Goal: Information Seeking & Learning: Learn about a topic

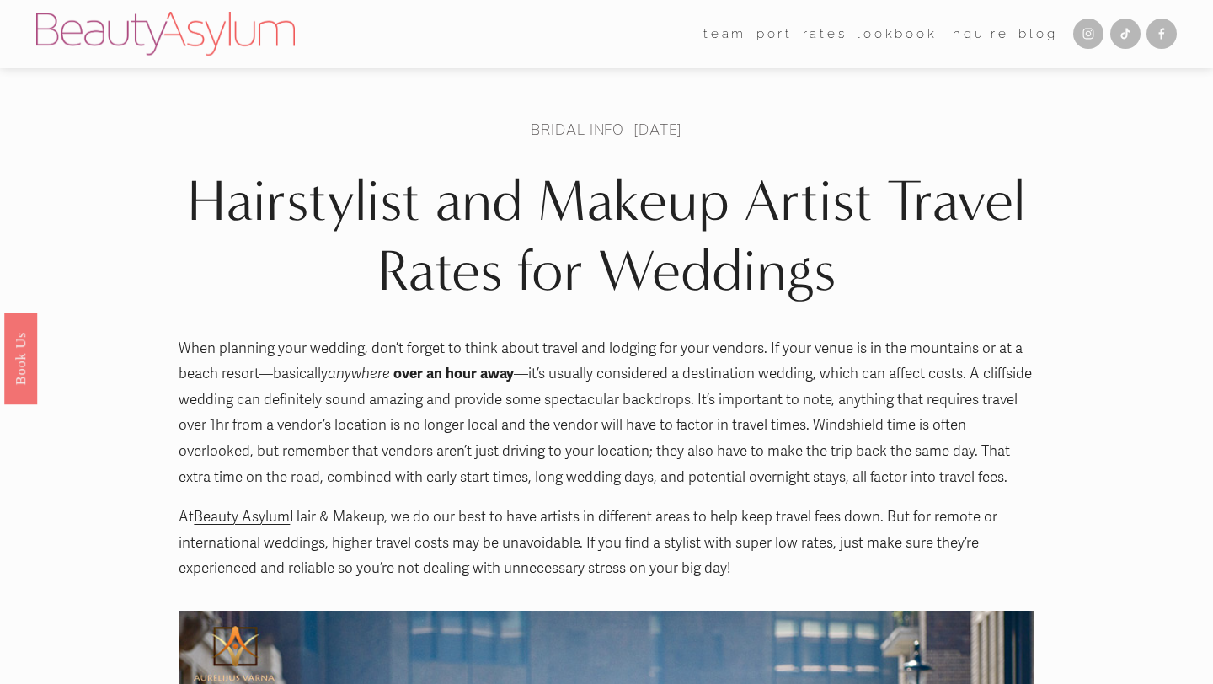
click at [0, 0] on link "[GEOGRAPHIC_DATA]" at bounding box center [0, 0] width 0 height 0
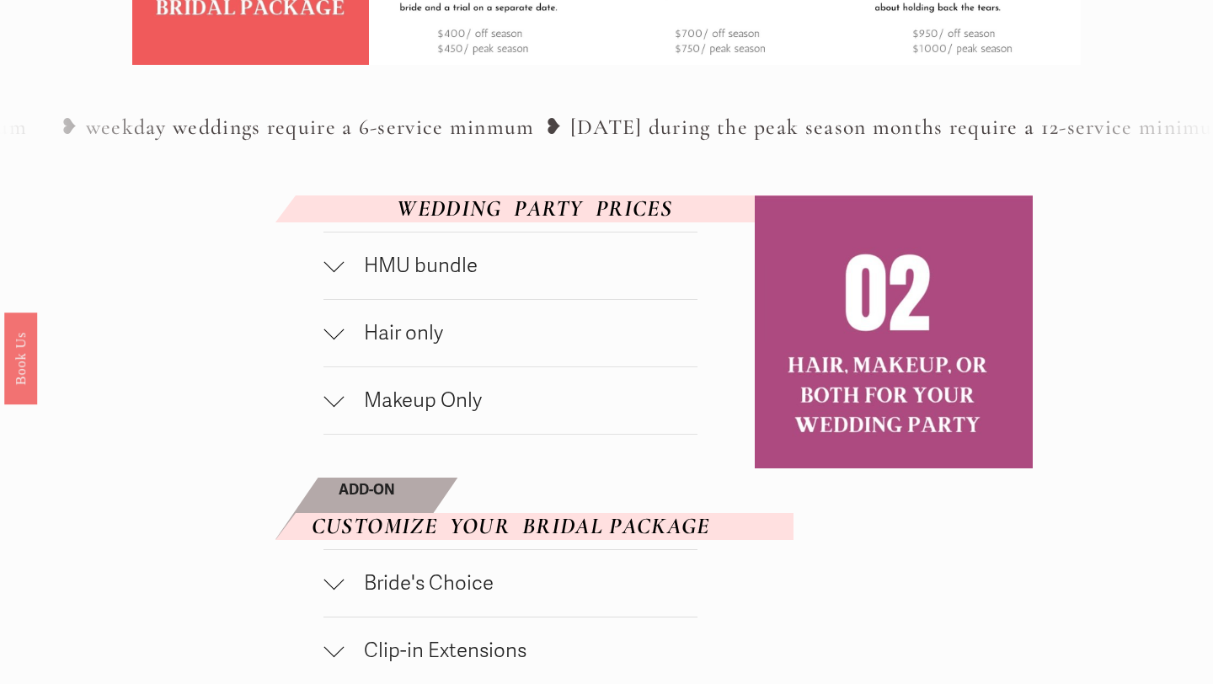
scroll to position [770, 0]
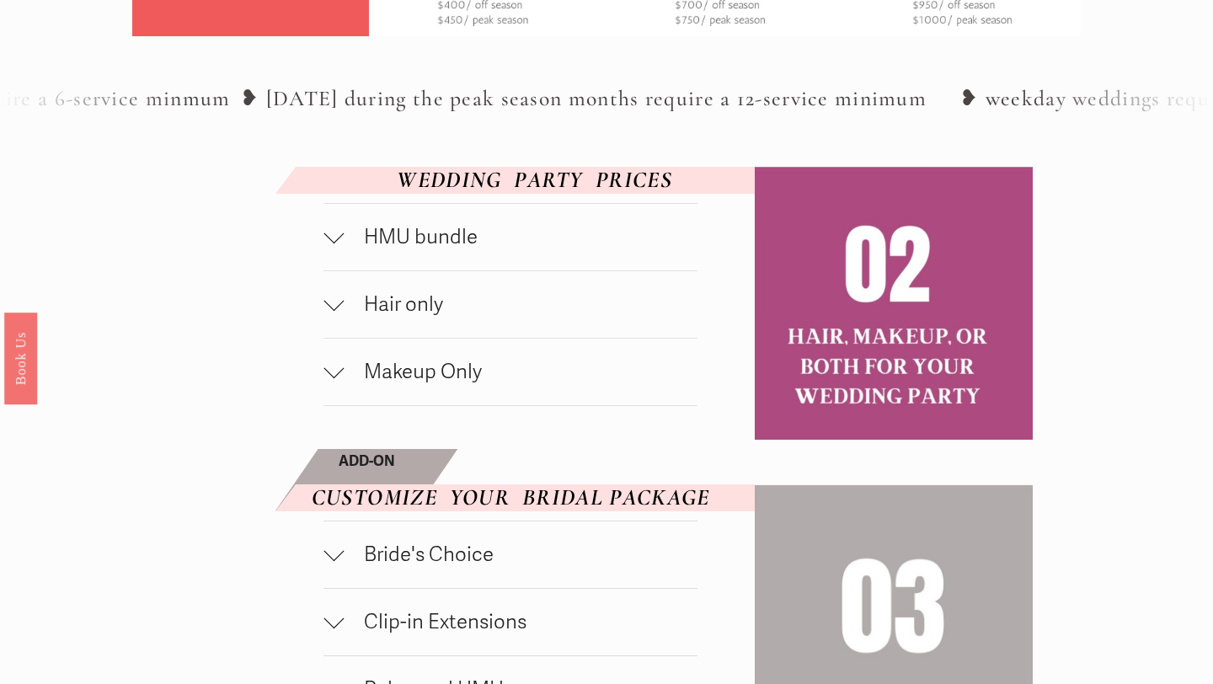
click at [466, 249] on span "HMU bundle" at bounding box center [521, 237] width 354 height 24
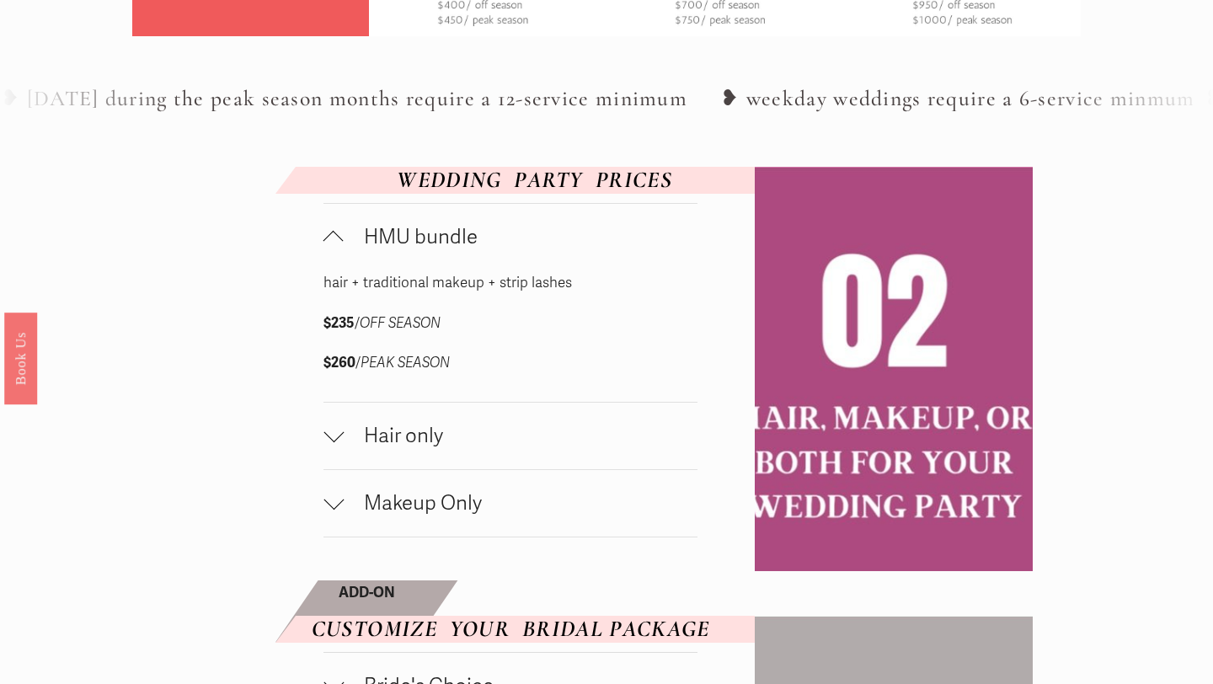
click at [411, 448] on span "Hair only" at bounding box center [521, 436] width 354 height 24
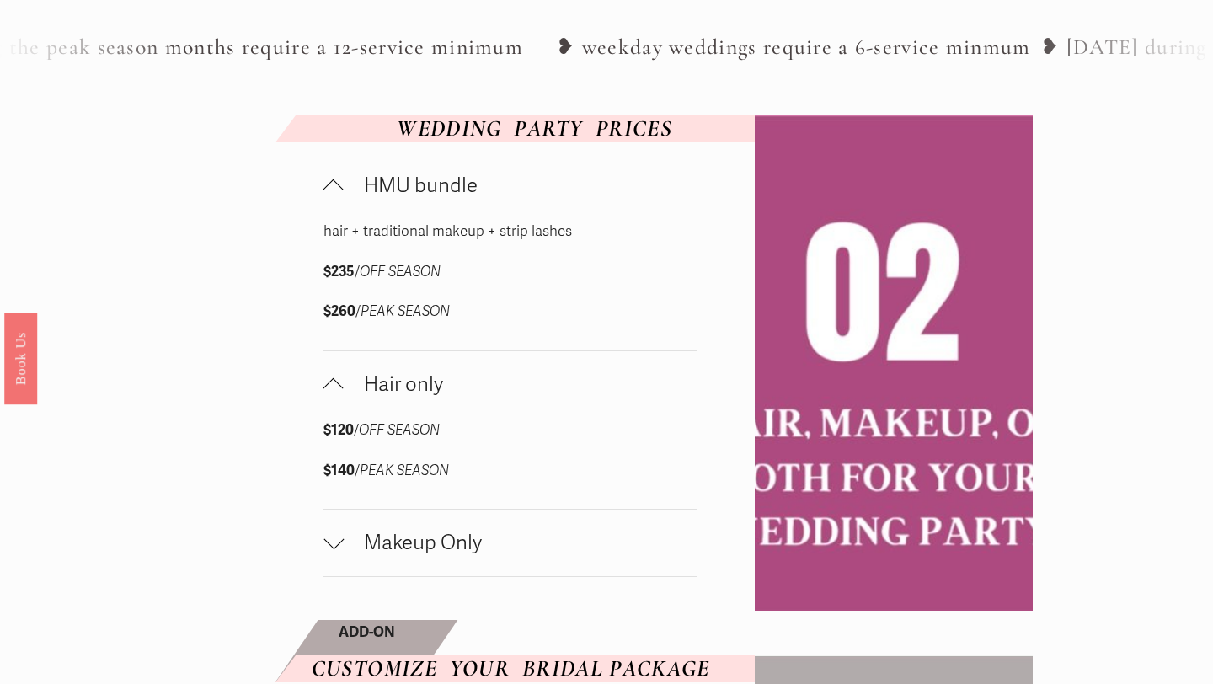
scroll to position [840, 0]
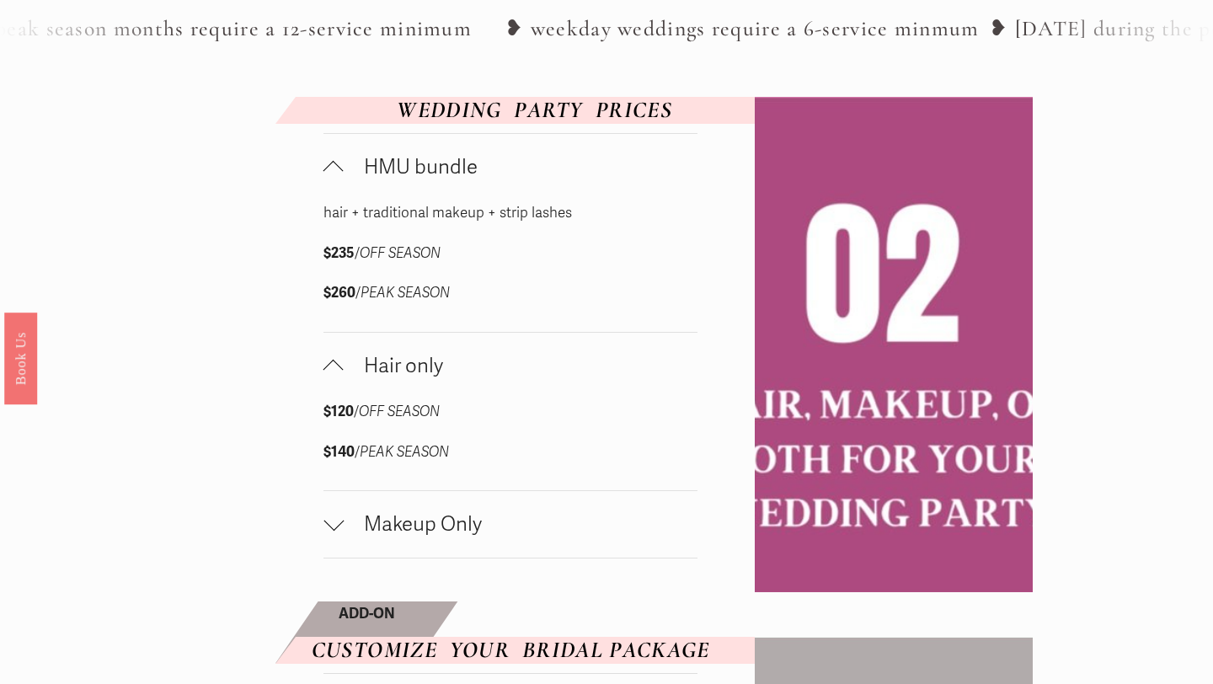
click at [408, 536] on span "Makeup Only" at bounding box center [521, 524] width 354 height 24
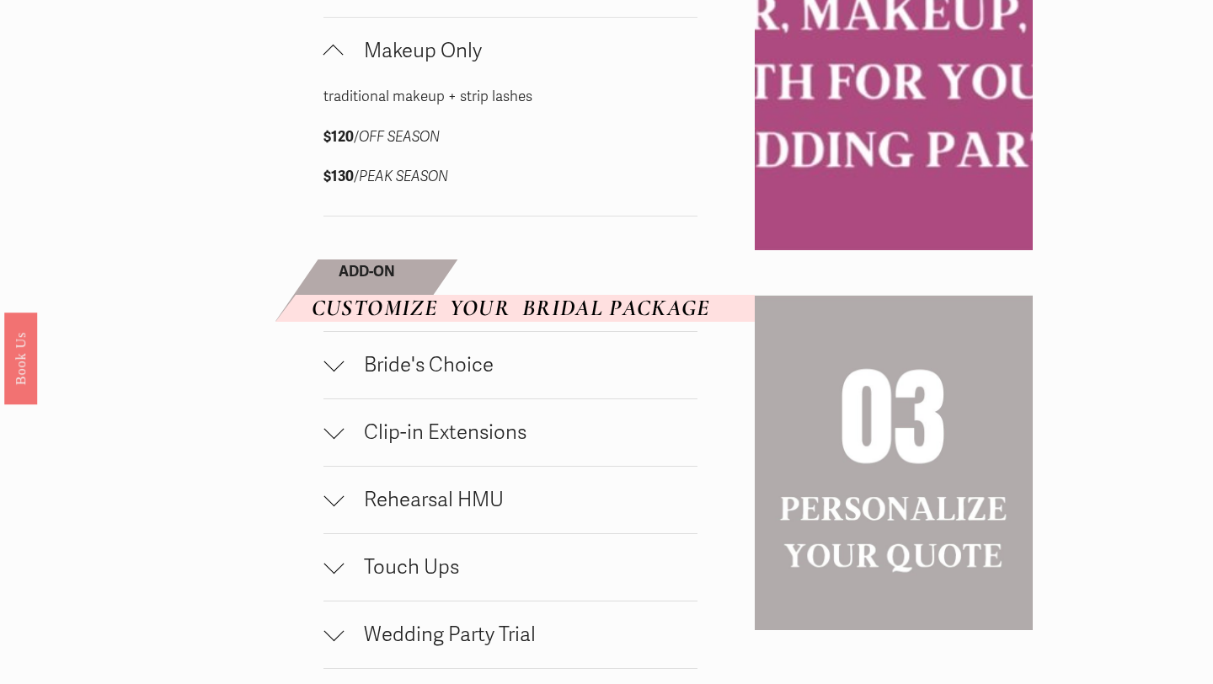
scroll to position [1317, 0]
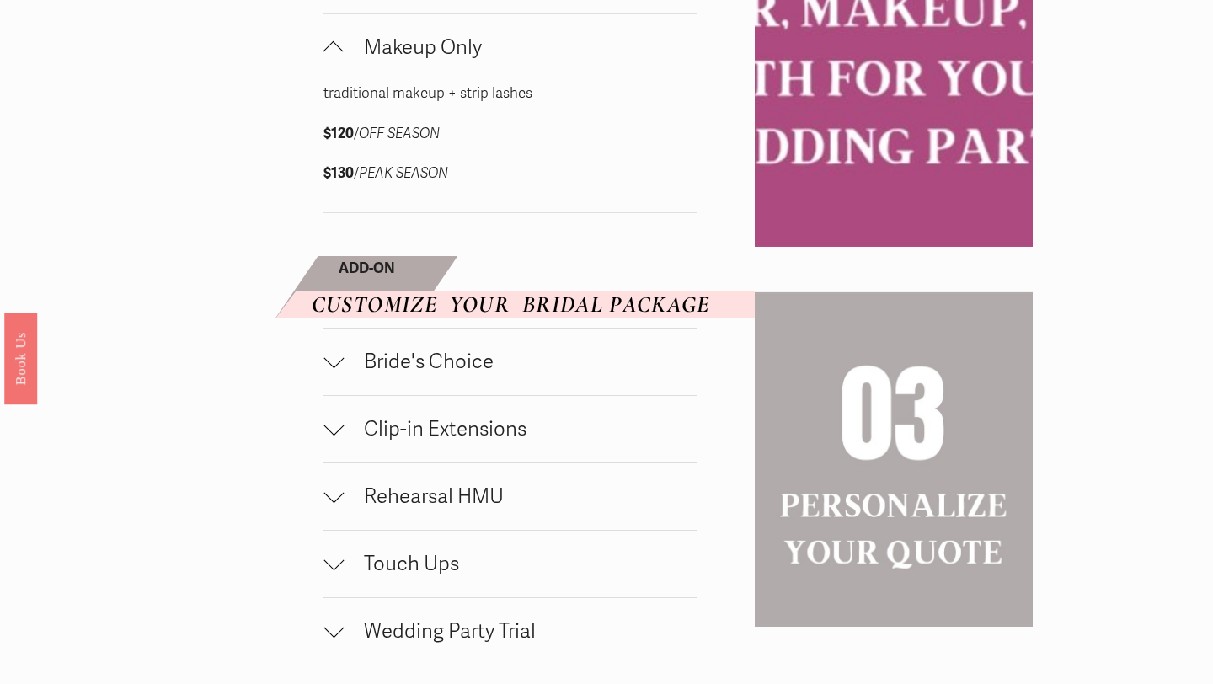
click at [445, 374] on span "Bride's Choice" at bounding box center [521, 361] width 354 height 24
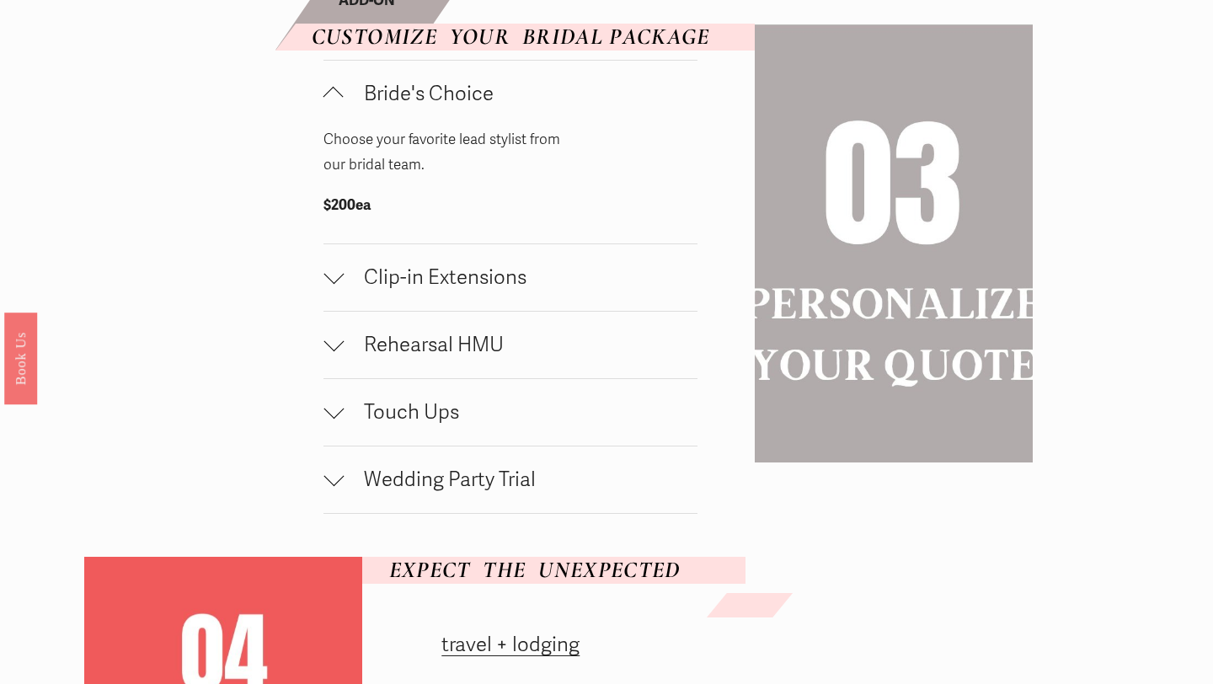
scroll to position [1588, 0]
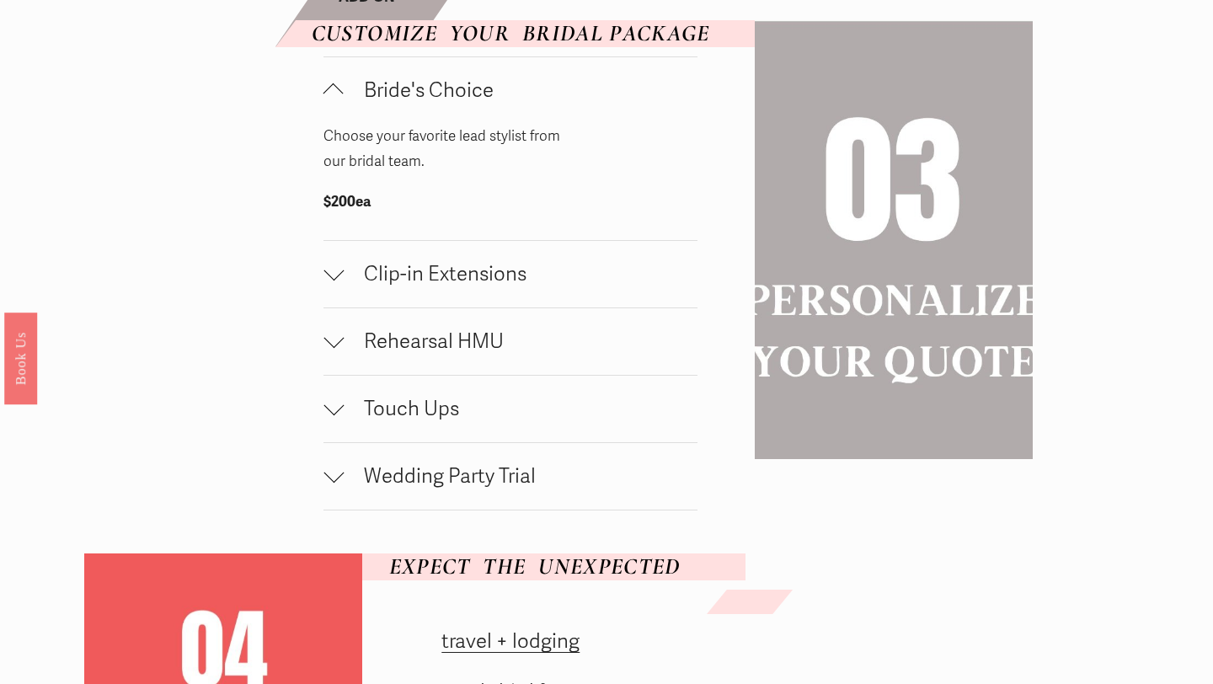
click at [461, 488] on span "Wedding Party Trial" at bounding box center [521, 476] width 354 height 24
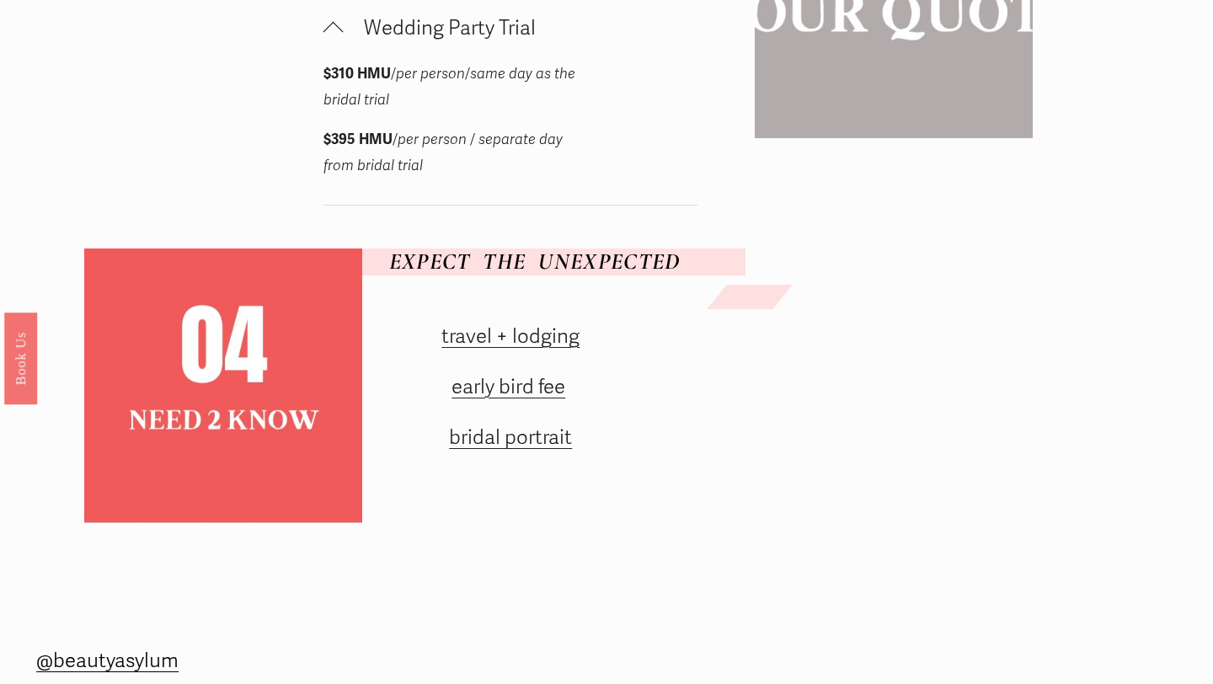
scroll to position [2037, 0]
click at [529, 398] on link "early bird fee" at bounding box center [508, 386] width 114 height 24
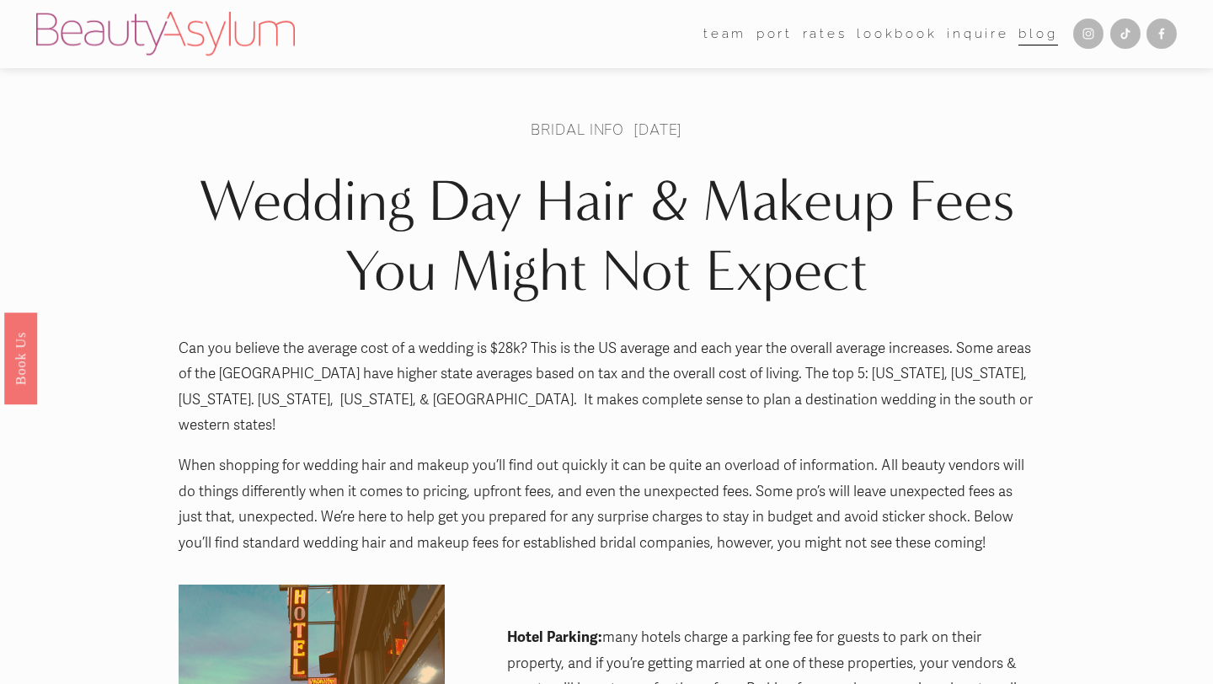
click at [0, 0] on link "[GEOGRAPHIC_DATA]" at bounding box center [0, 0] width 0 height 0
click at [827, 40] on link "Rates" at bounding box center [824, 34] width 45 height 26
click at [1091, 38] on use "Instagram" at bounding box center [1088, 34] width 11 height 11
click at [0, 0] on link "[GEOGRAPHIC_DATA]" at bounding box center [0, 0] width 0 height 0
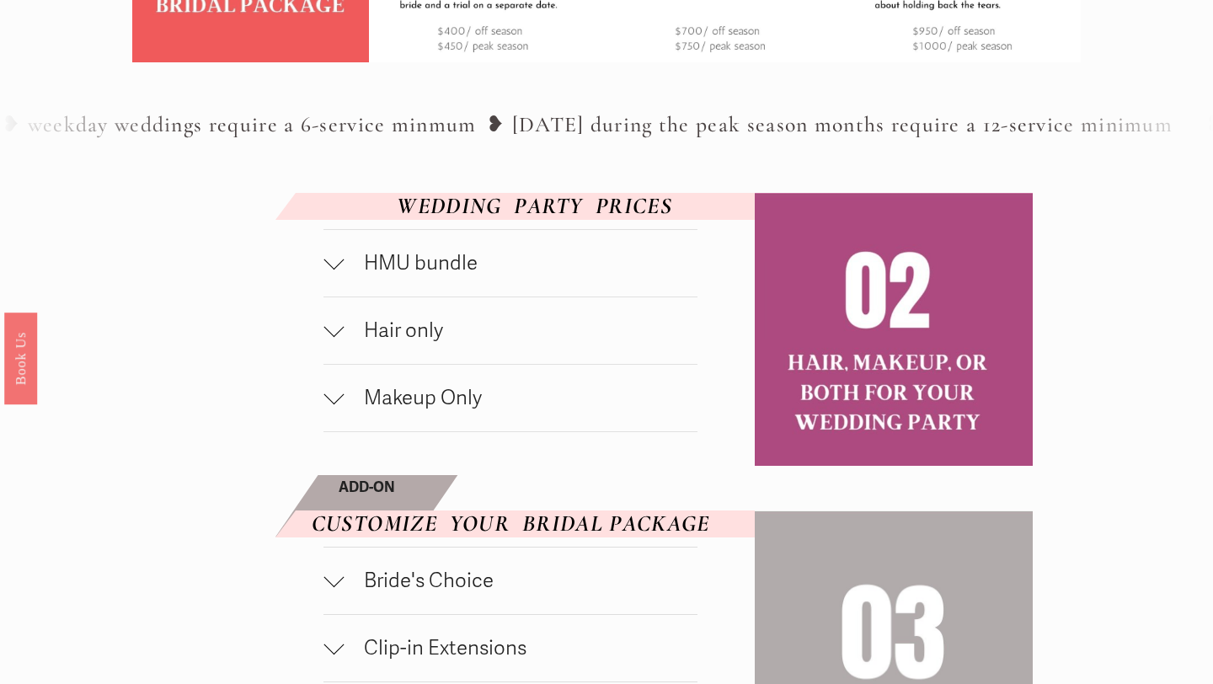
scroll to position [746, 0]
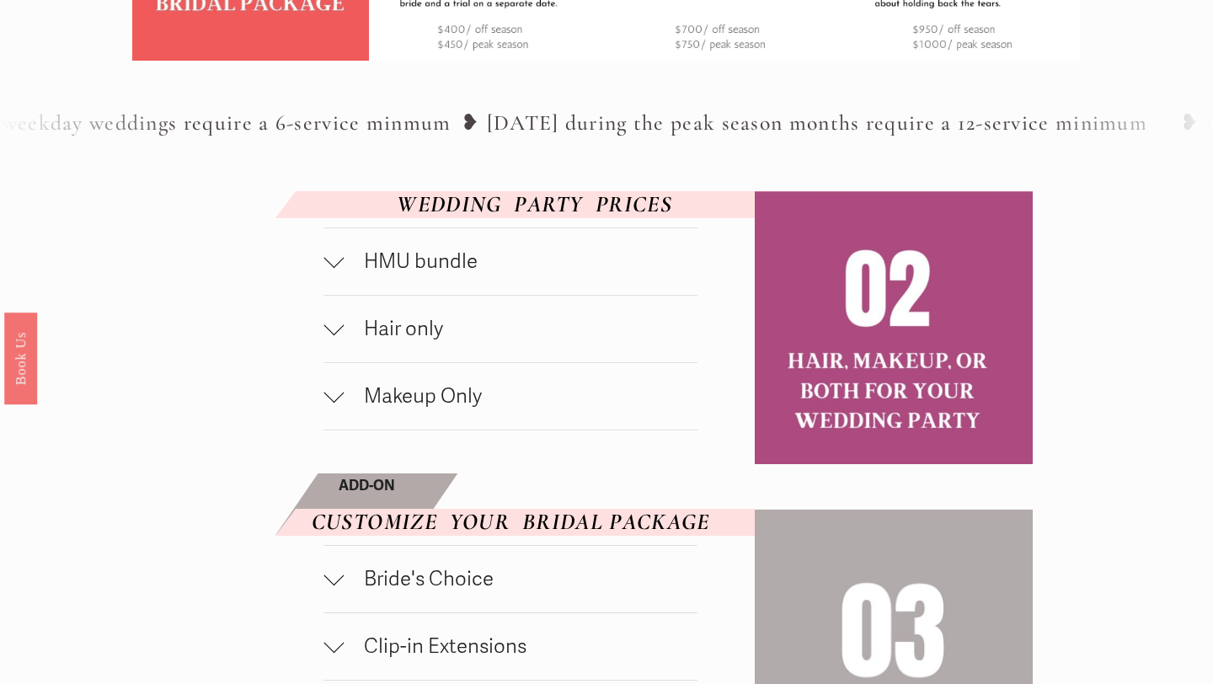
click at [459, 274] on span "HMU bundle" at bounding box center [521, 261] width 354 height 24
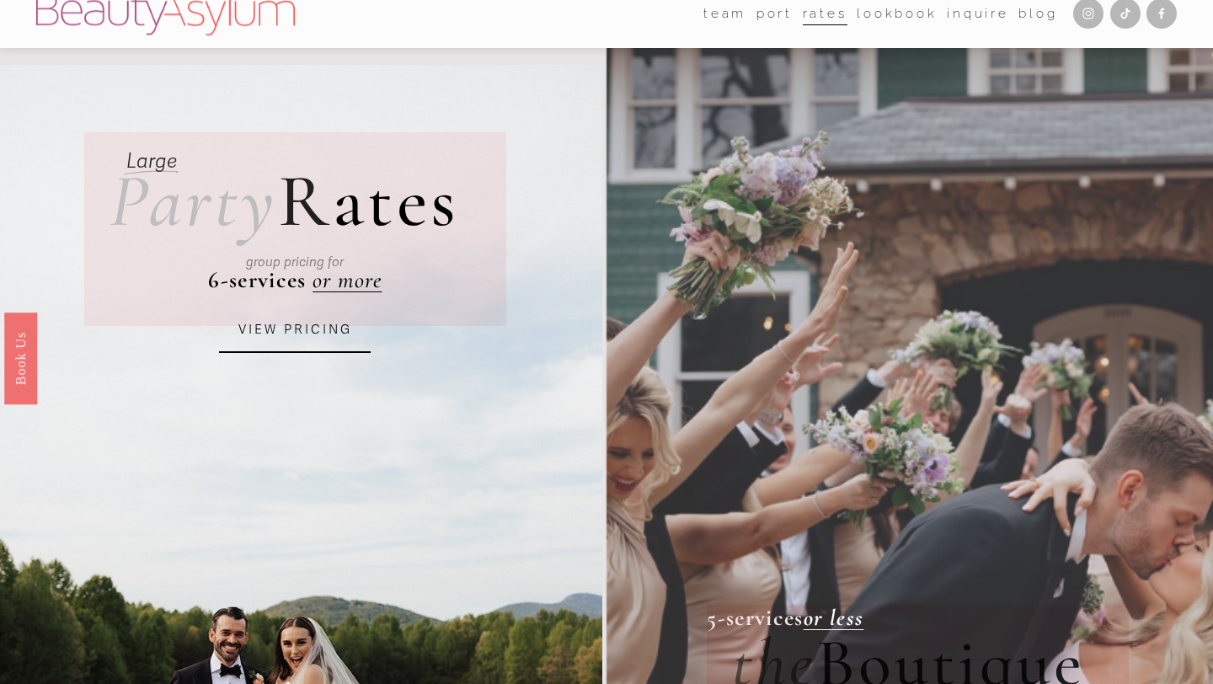
scroll to position [13, 0]
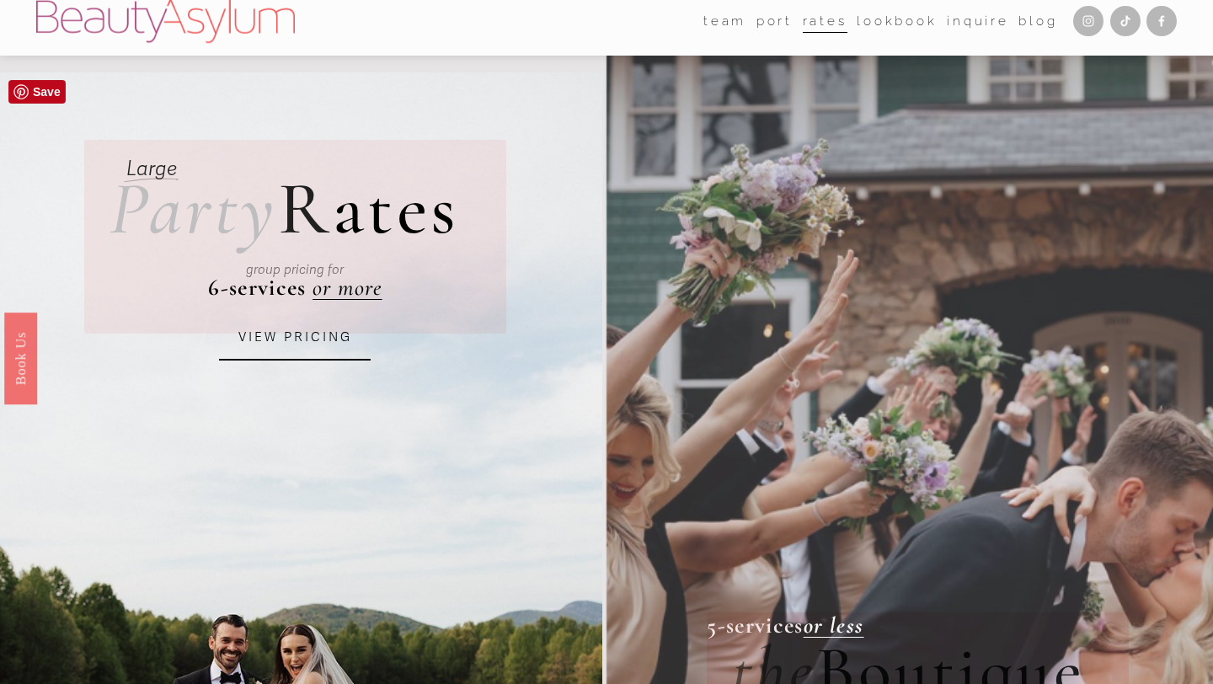
click at [269, 347] on link "VIEW PRICING" at bounding box center [295, 337] width 152 height 45
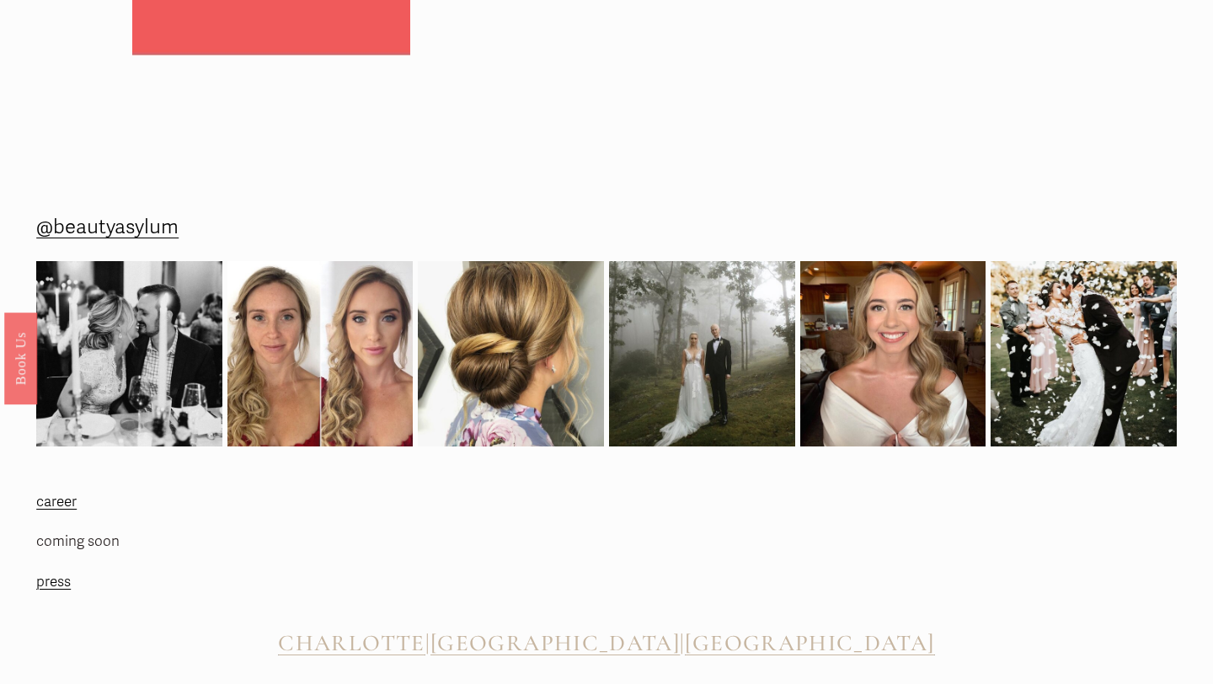
scroll to position [2479, 0]
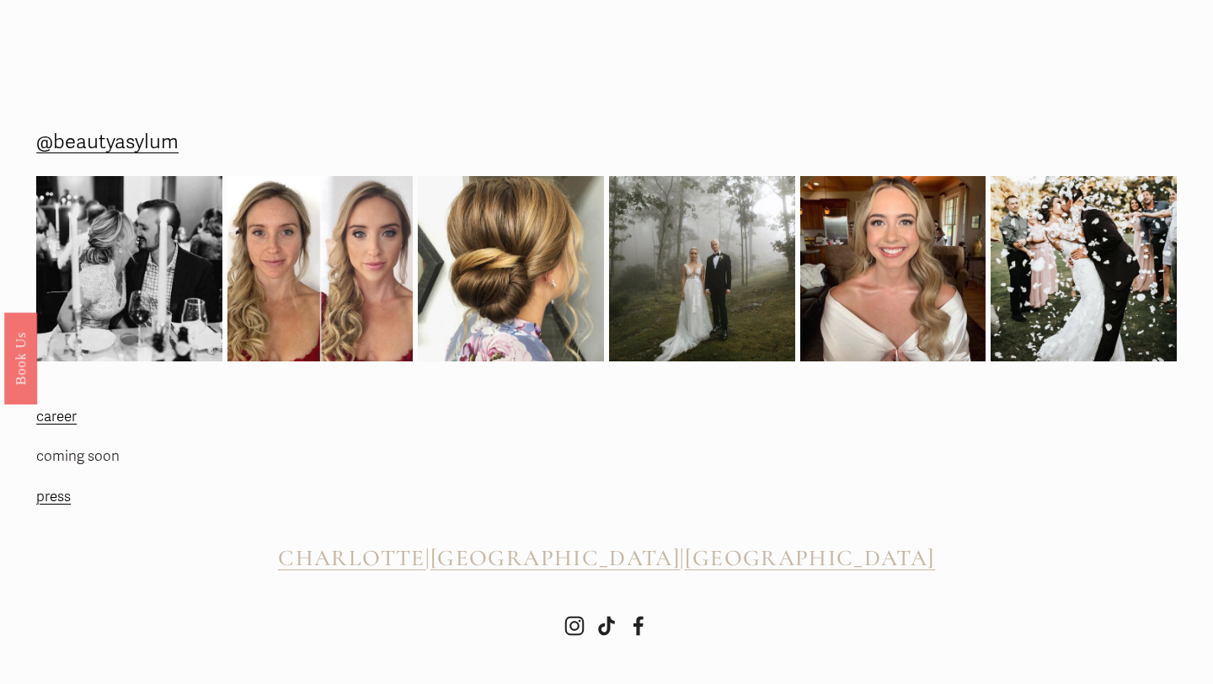
click at [599, 560] on span "[GEOGRAPHIC_DATA]" at bounding box center [554, 558] width 249 height 28
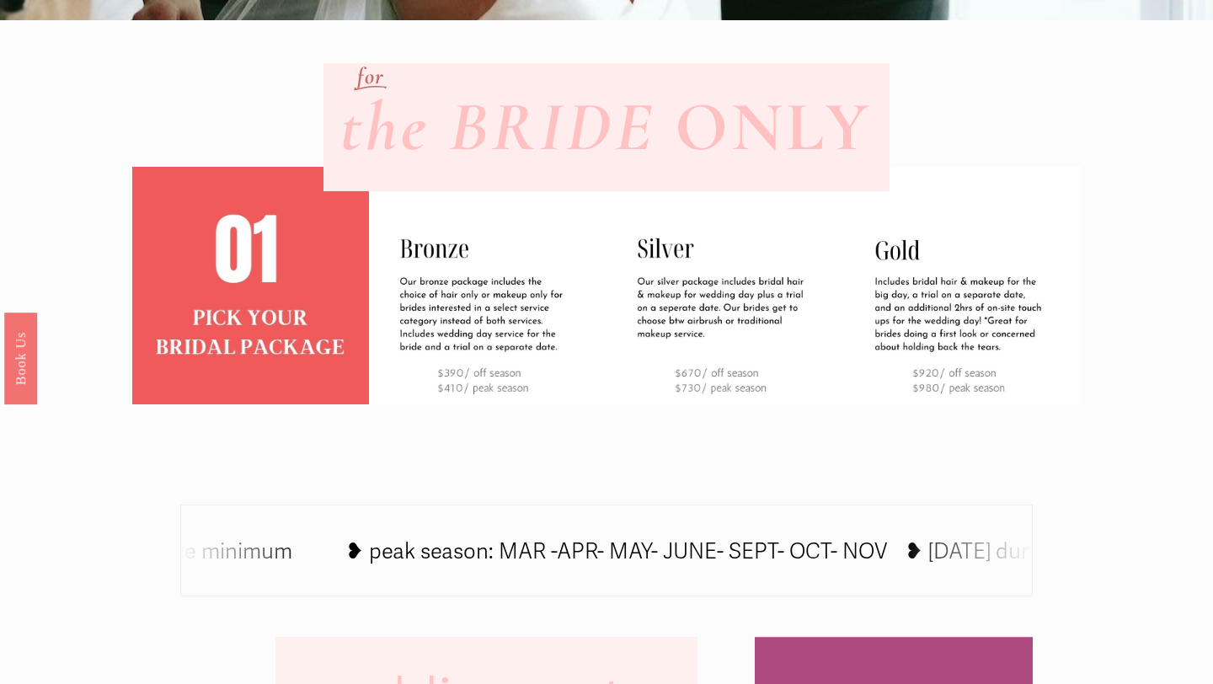
scroll to position [0, 0]
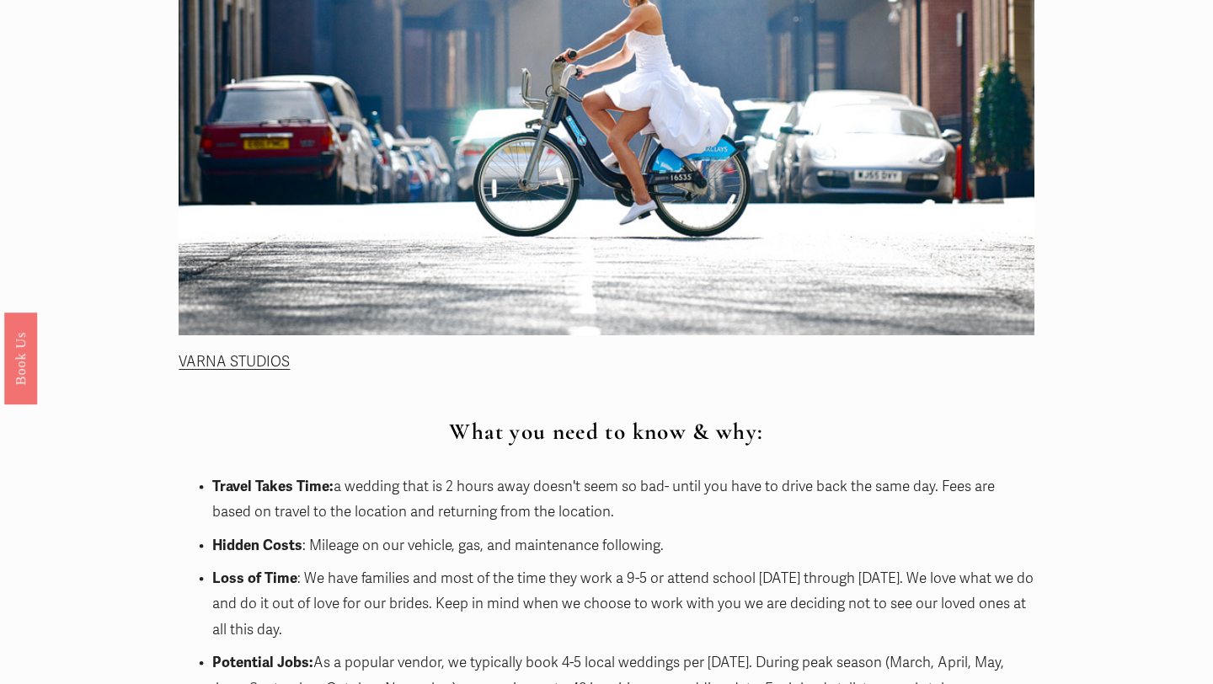
scroll to position [705, 0]
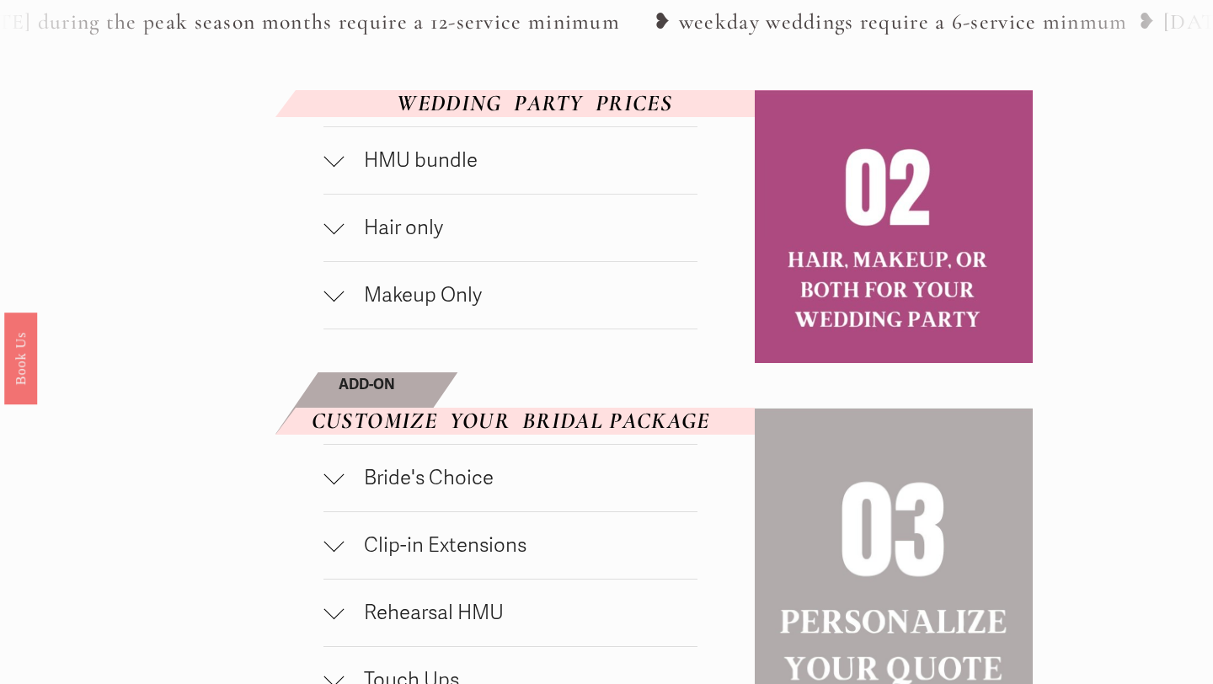
scroll to position [856, 0]
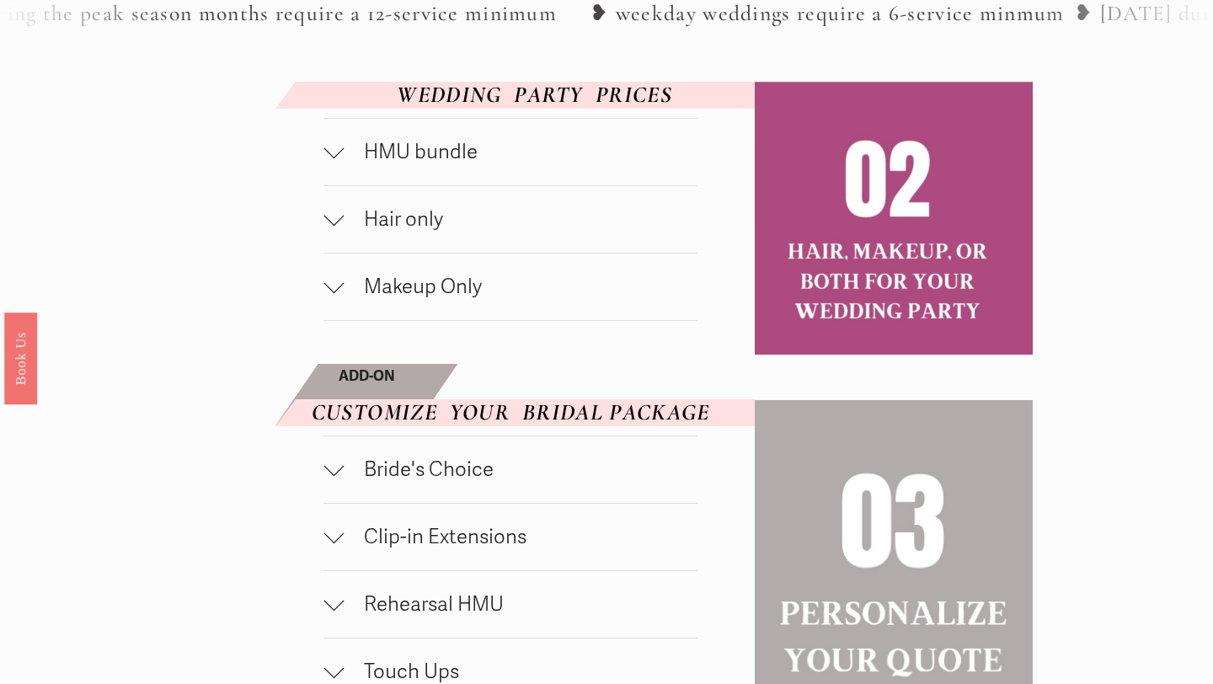
click at [336, 159] on div at bounding box center [333, 149] width 20 height 20
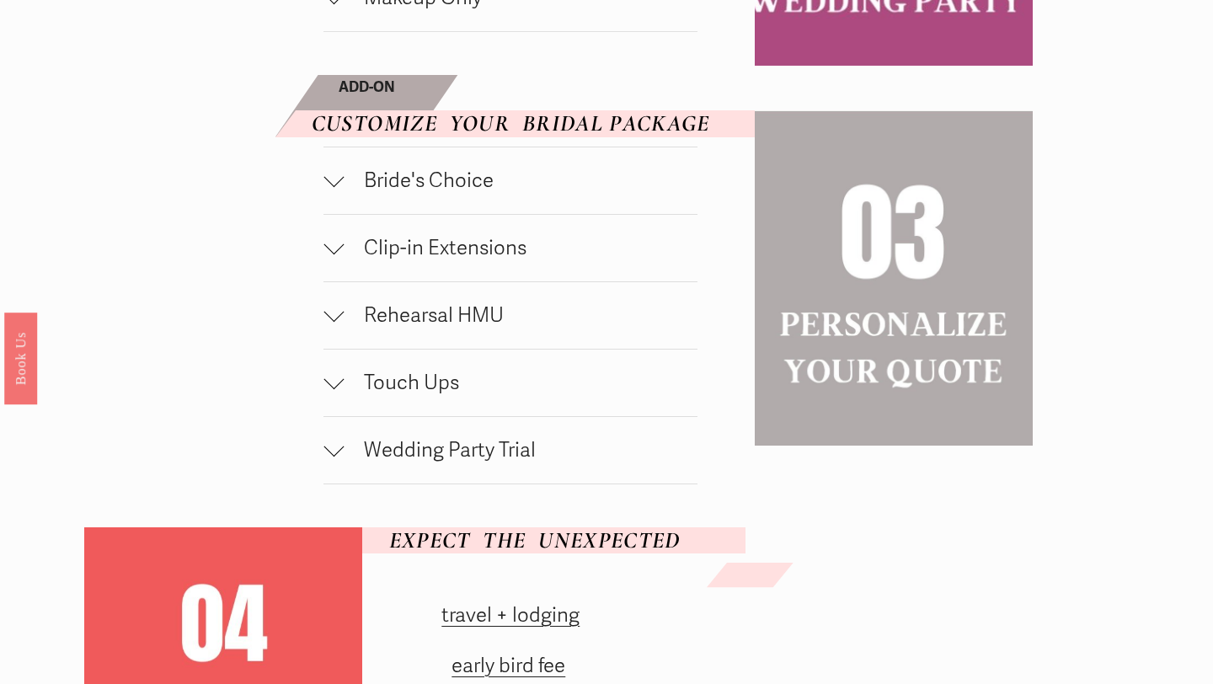
scroll to position [1278, 0]
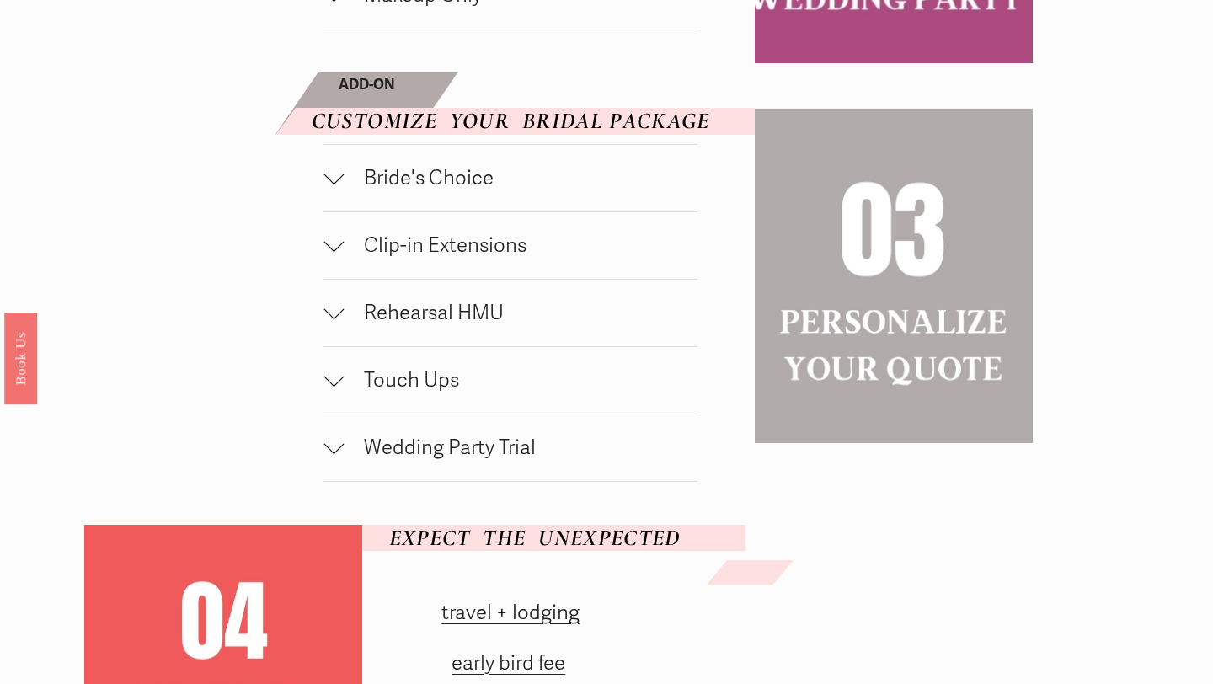
click at [340, 188] on div at bounding box center [333, 178] width 20 height 20
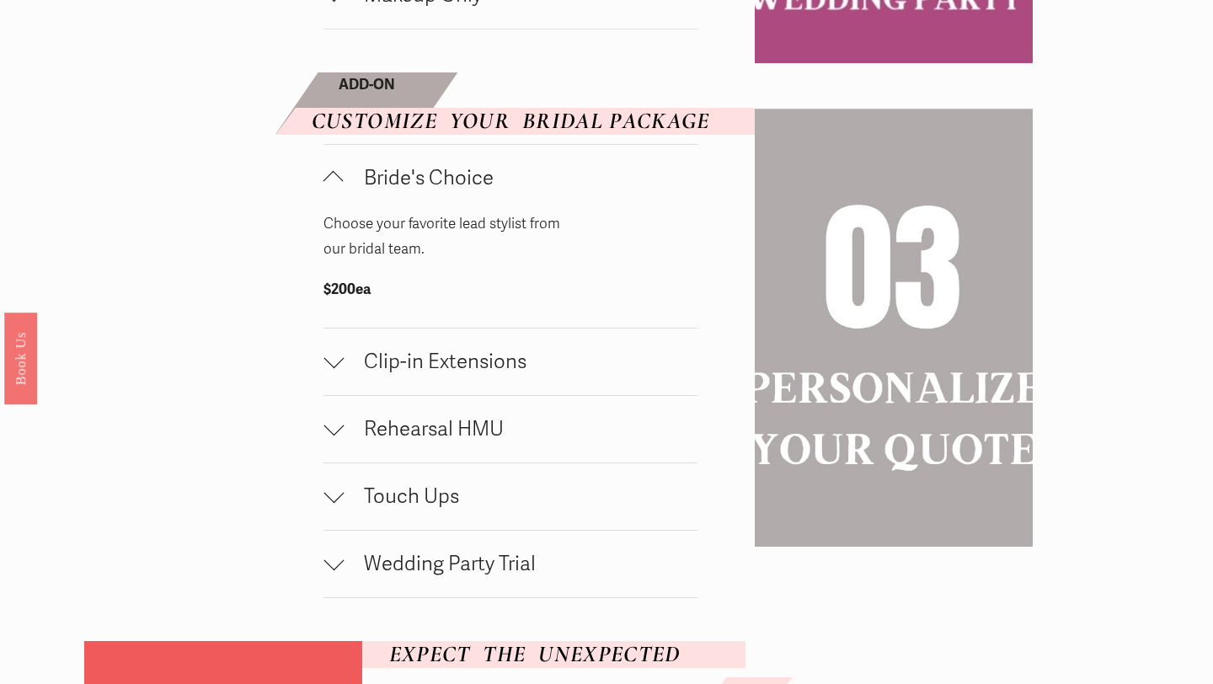
click at [340, 191] on div at bounding box center [333, 181] width 20 height 20
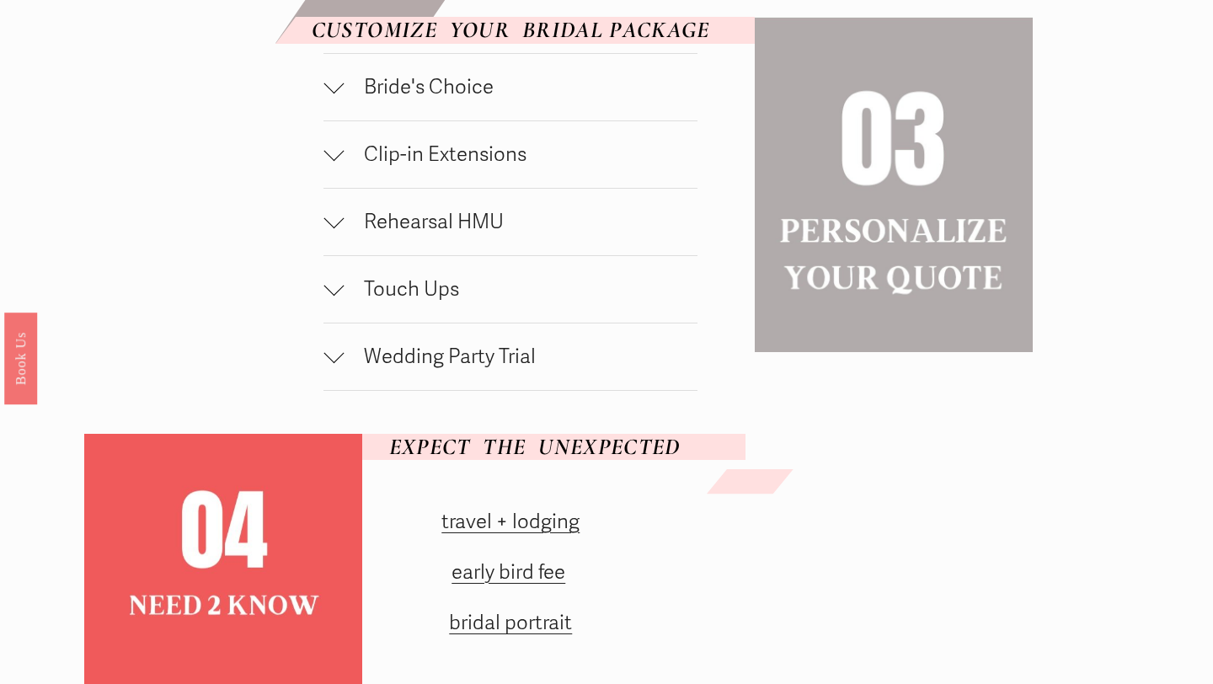
scroll to position [1403, 0]
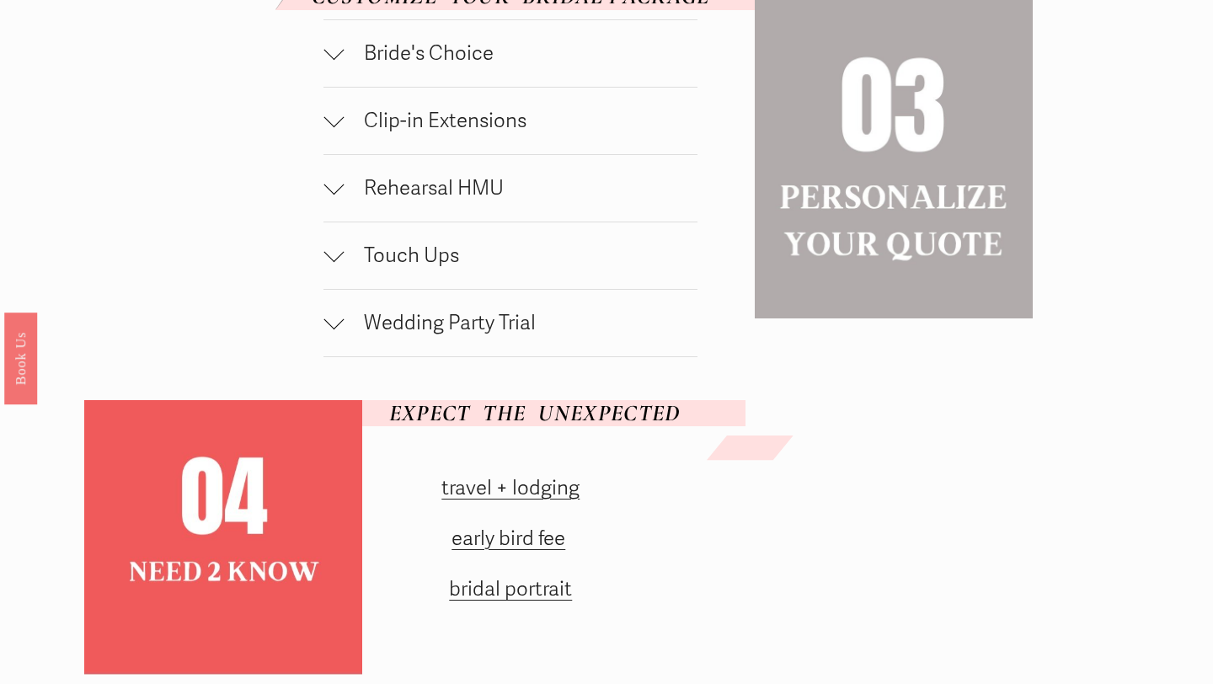
click at [340, 279] on button "Touch Ups" at bounding box center [510, 255] width 374 height 67
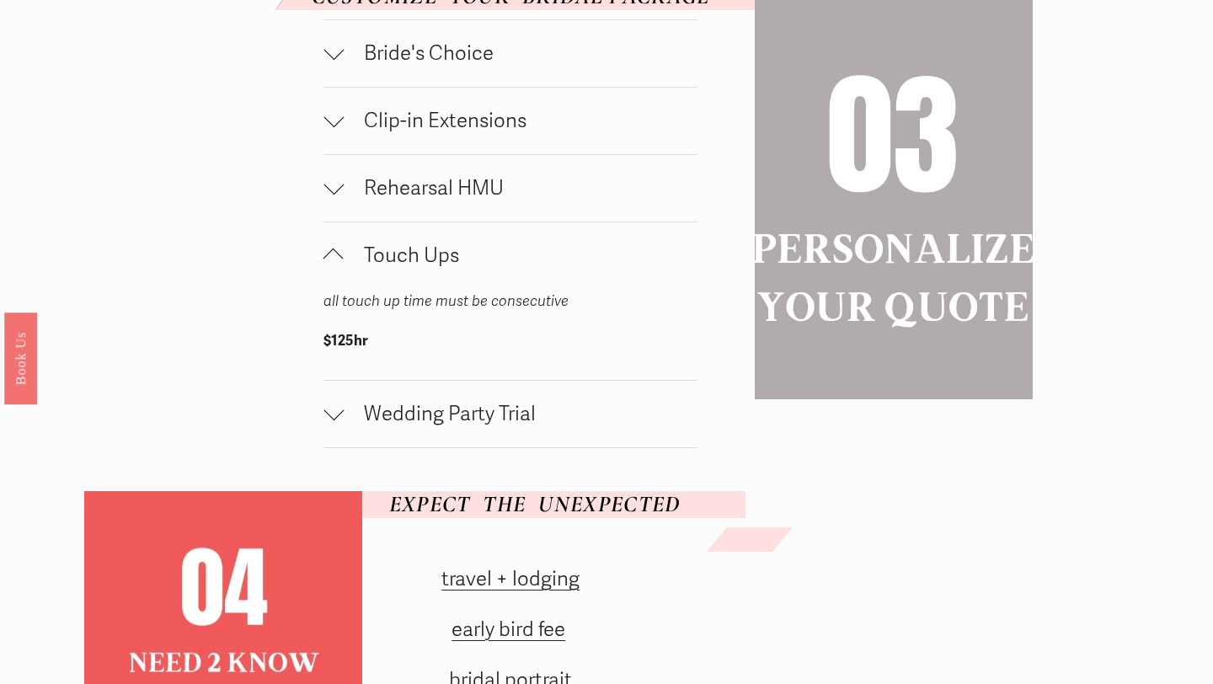
click at [343, 265] on div at bounding box center [333, 255] width 20 height 20
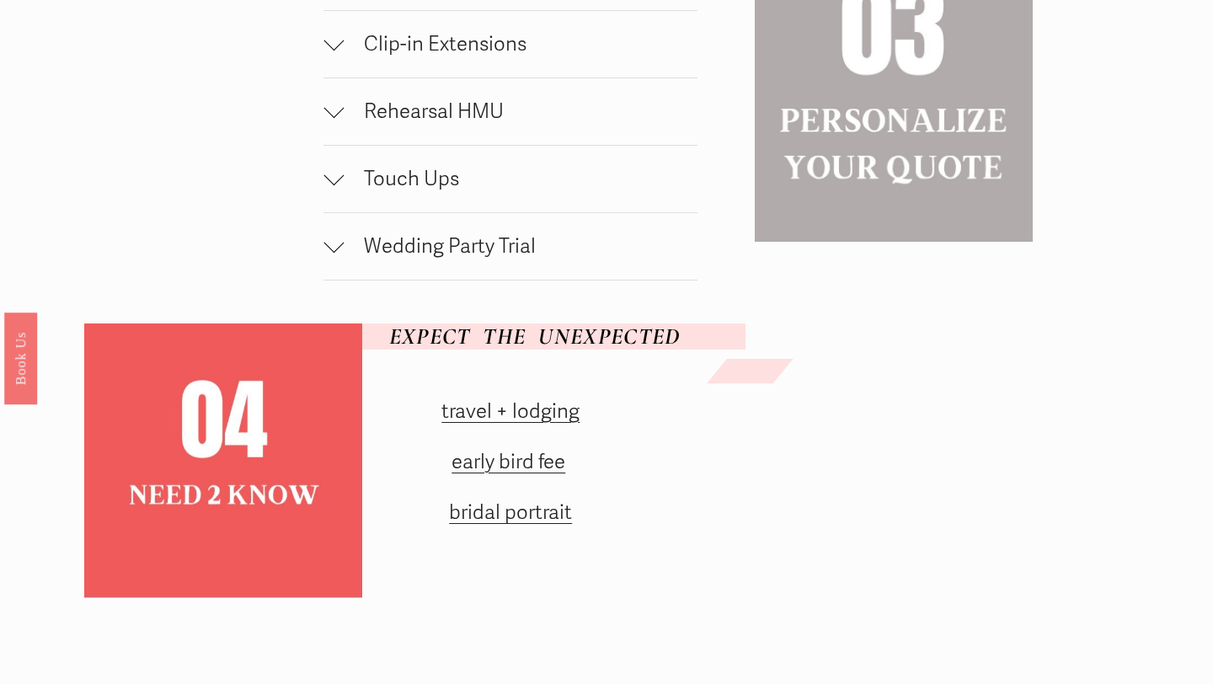
scroll to position [1481, 0]
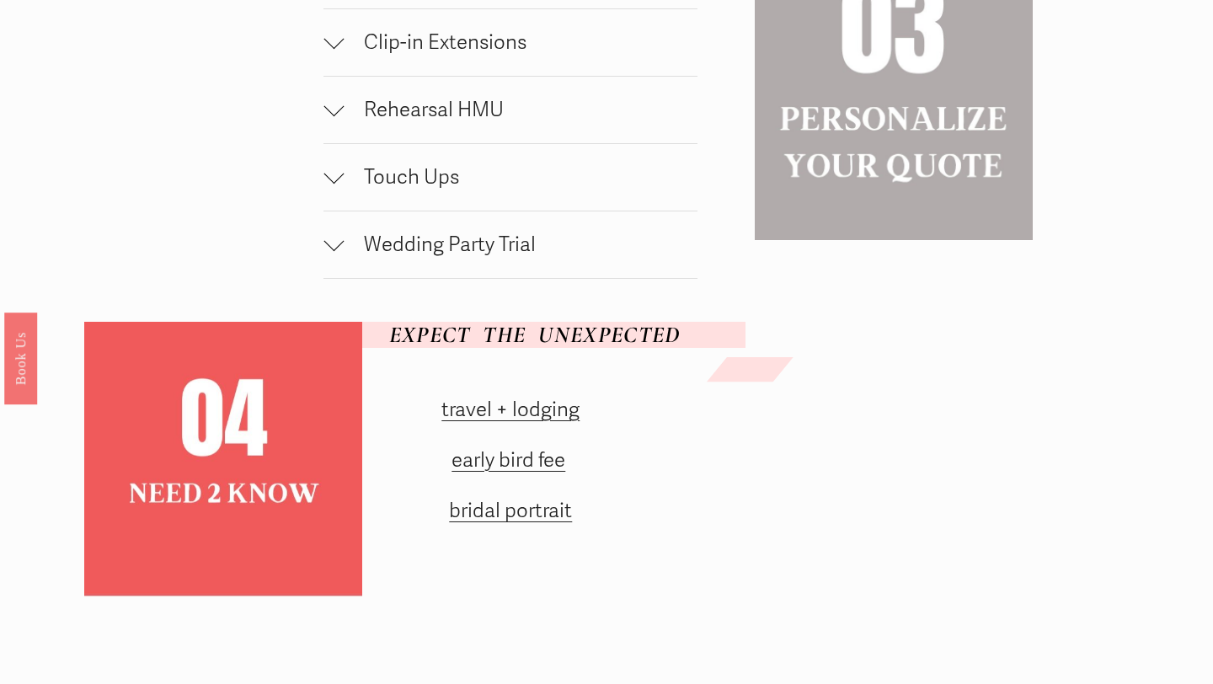
click at [343, 254] on div at bounding box center [333, 244] width 20 height 20
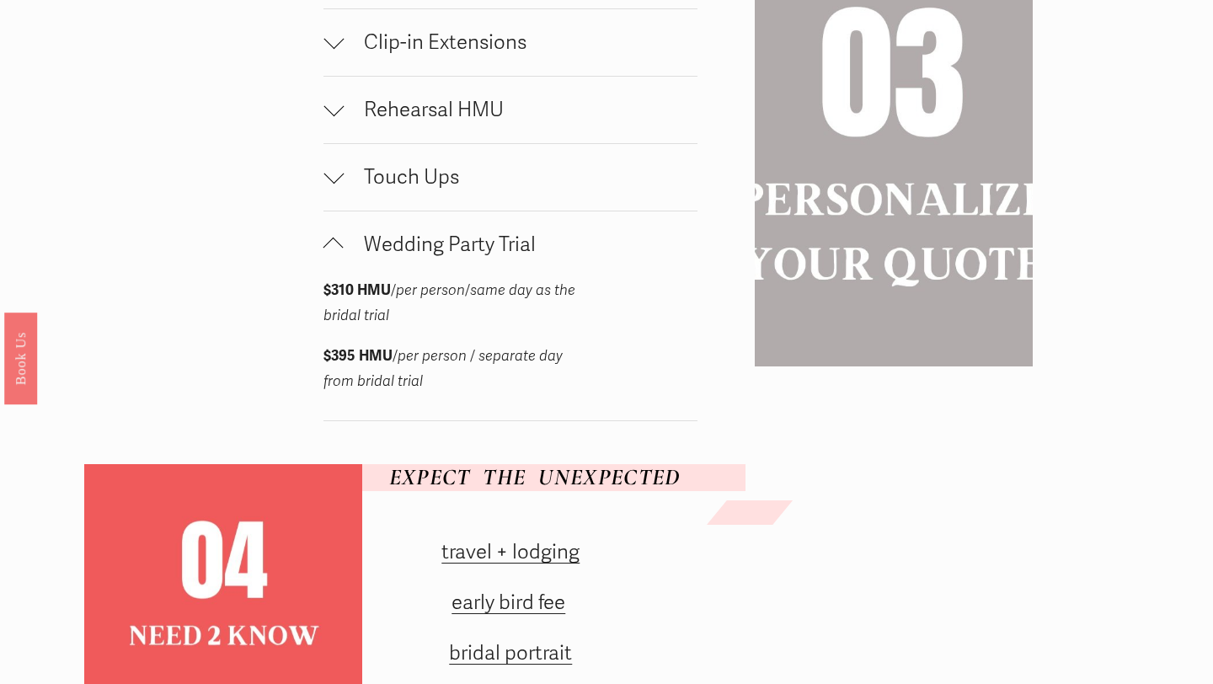
click at [343, 254] on div at bounding box center [333, 244] width 20 height 20
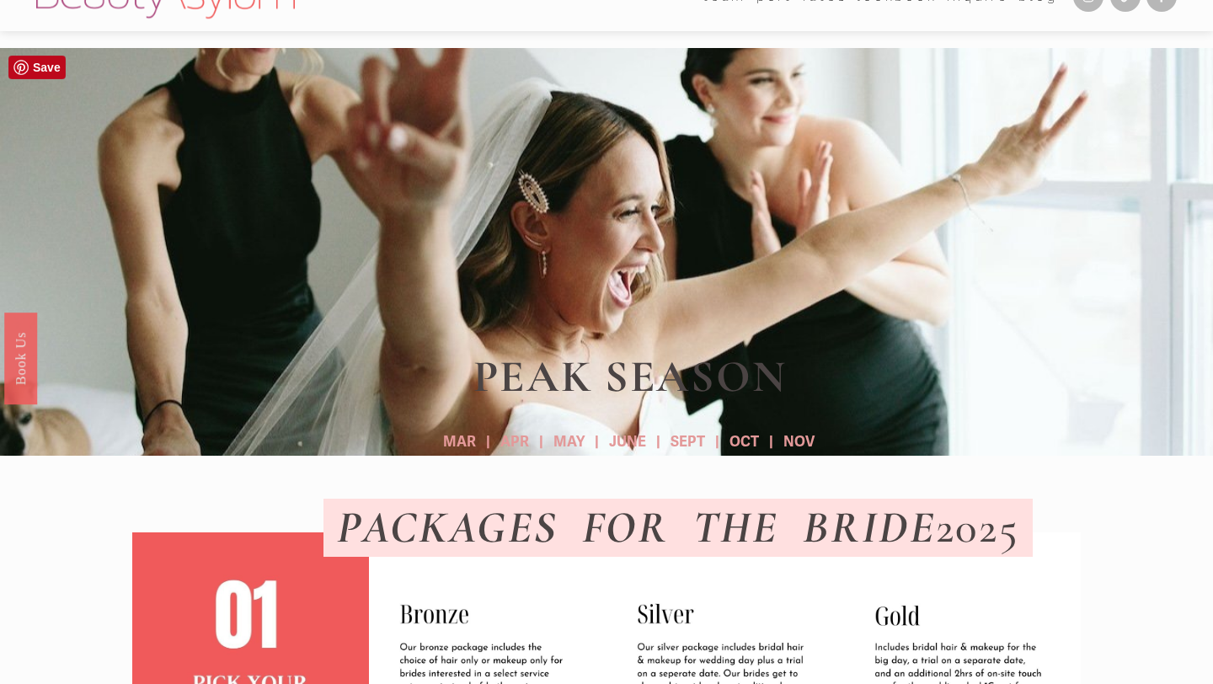
scroll to position [0, 0]
